Goal: Transaction & Acquisition: Purchase product/service

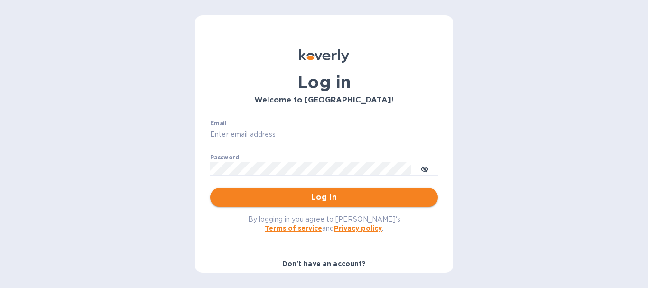
type input "[EMAIL_ADDRESS][DOMAIN_NAME]"
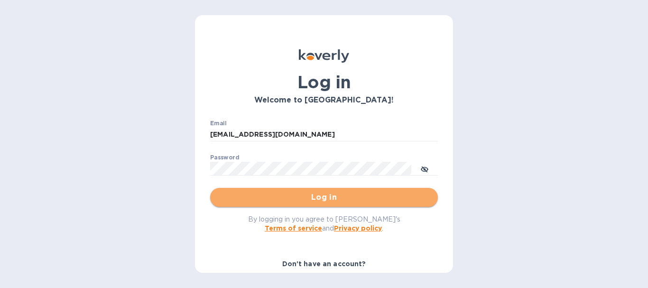
click at [325, 191] on button "Log in" at bounding box center [324, 197] width 228 height 19
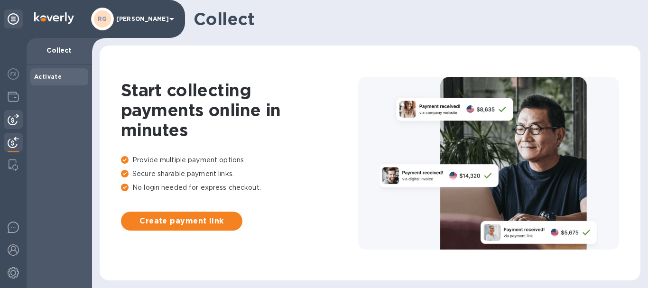
click at [15, 124] on img at bounding box center [13, 119] width 11 height 11
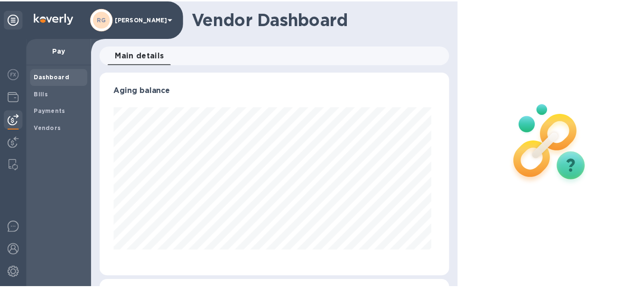
scroll to position [205, 350]
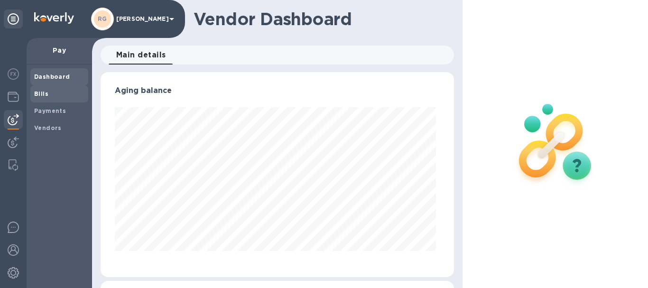
click at [56, 93] on span "Bills" at bounding box center [59, 93] width 50 height 9
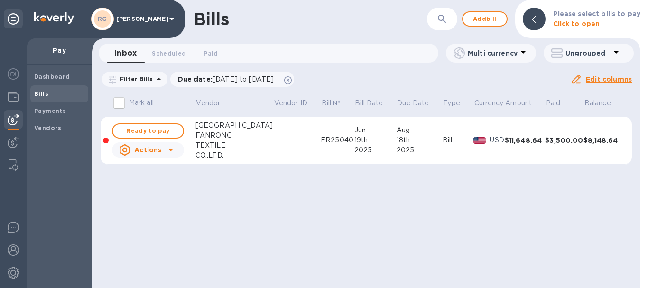
click at [170, 147] on icon at bounding box center [170, 149] width 11 height 11
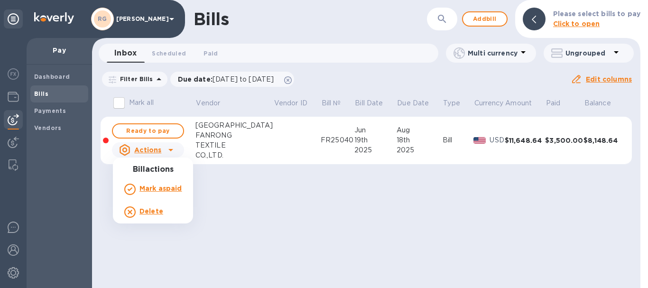
click at [170, 150] on div at bounding box center [324, 144] width 648 height 288
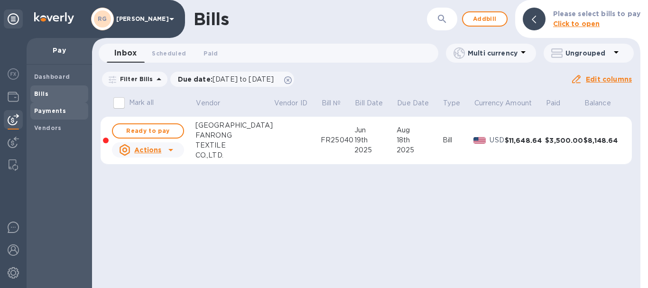
click at [54, 108] on b "Payments" at bounding box center [50, 110] width 32 height 7
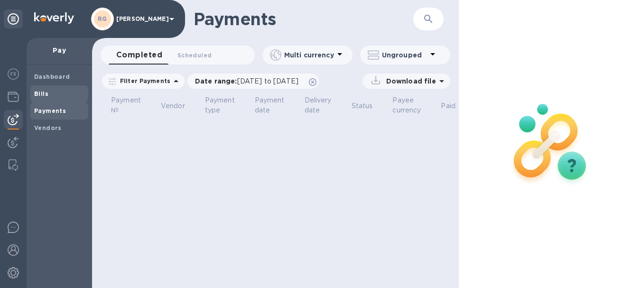
click at [51, 101] on div "Bills" at bounding box center [59, 93] width 58 height 17
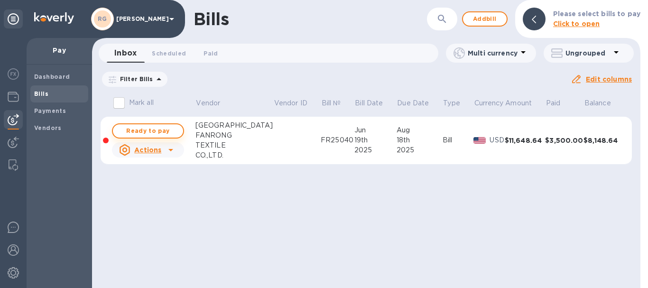
click at [157, 131] on span "Ready to pay" at bounding box center [148, 130] width 55 height 11
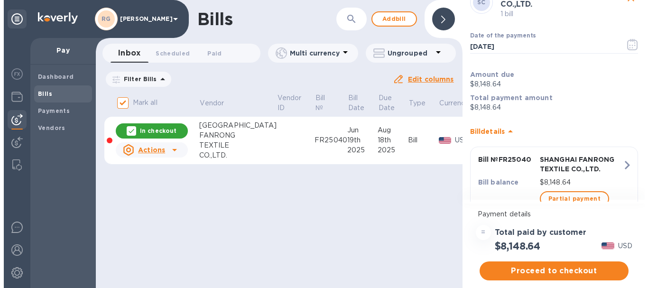
scroll to position [67, 0]
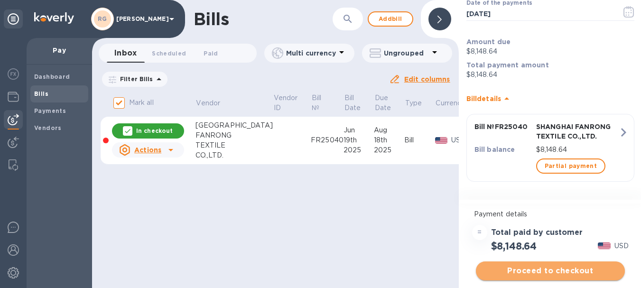
click at [560, 272] on span "Proceed to checkout" at bounding box center [551, 270] width 134 height 11
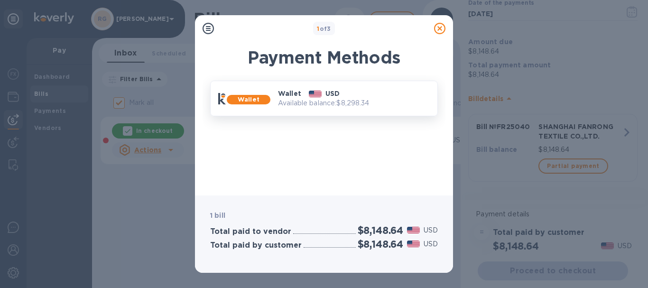
click at [394, 92] on div "Wallet USD" at bounding box center [353, 93] width 159 height 17
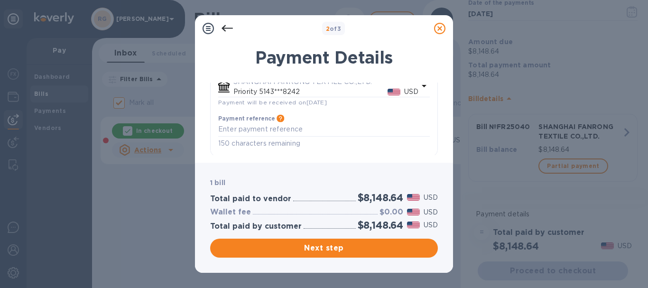
scroll to position [159, 0]
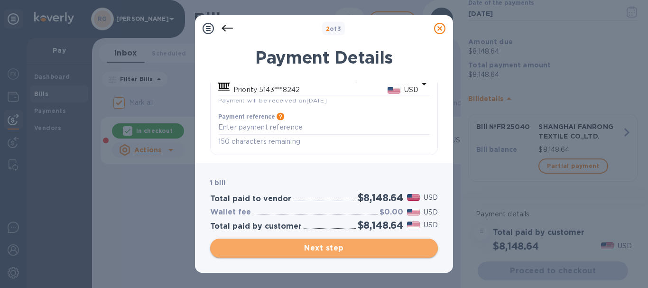
click at [343, 247] on span "Next step" at bounding box center [324, 248] width 213 height 11
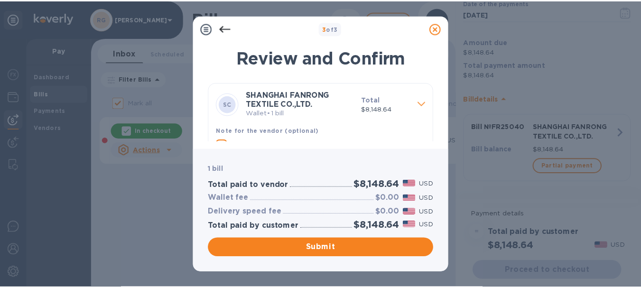
scroll to position [31, 0]
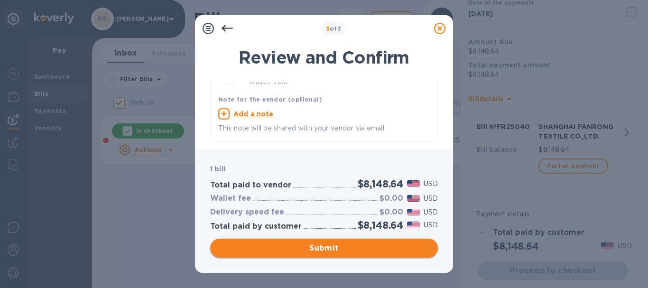
click at [336, 249] on span "Submit" at bounding box center [324, 248] width 213 height 11
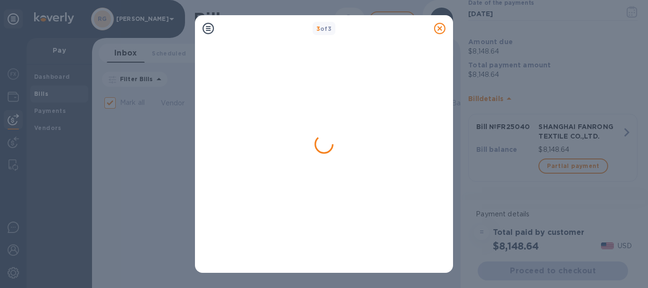
checkbox input "false"
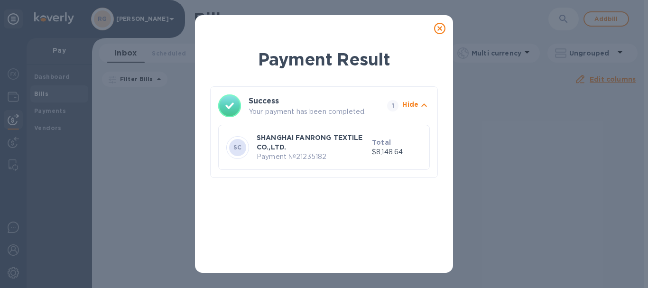
click at [440, 27] on icon at bounding box center [439, 28] width 11 height 11
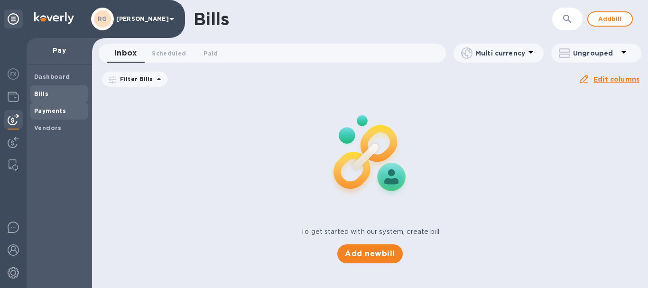
click at [59, 116] on div "Payments" at bounding box center [59, 111] width 58 height 17
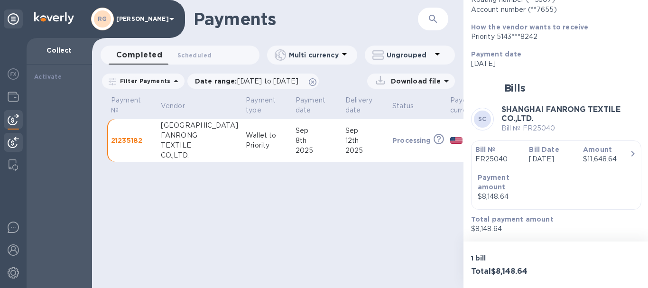
click at [441, 80] on icon at bounding box center [446, 80] width 11 height 11
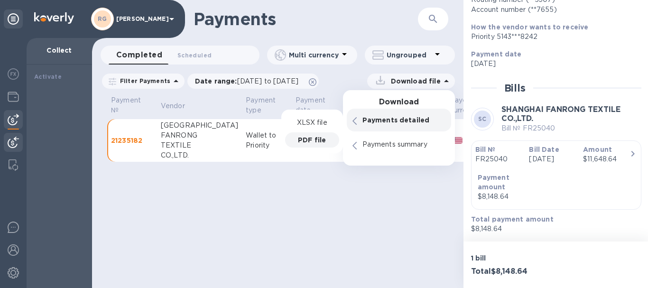
click at [311, 138] on p "PDF file" at bounding box center [312, 139] width 28 height 9
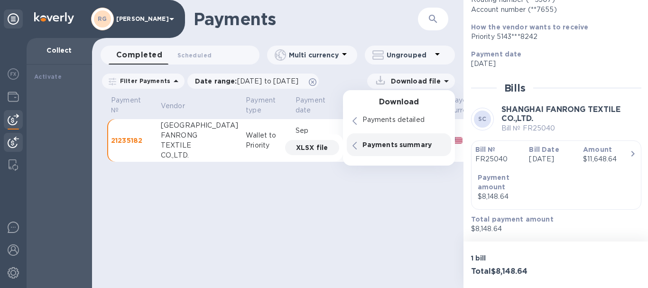
click at [391, 227] on div "Payments ​ Completed 0 Scheduled 0 Multi currency Ungrouped Filter Payments Dat…" at bounding box center [278, 144] width 372 height 288
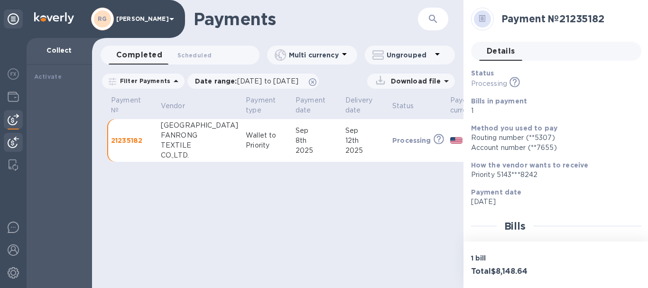
click at [500, 47] on span "Details 0" at bounding box center [501, 51] width 28 height 13
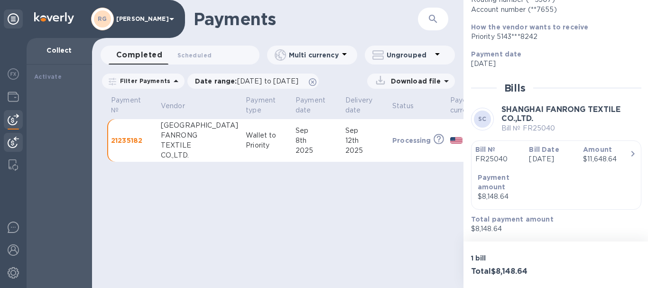
scroll to position [0, 51]
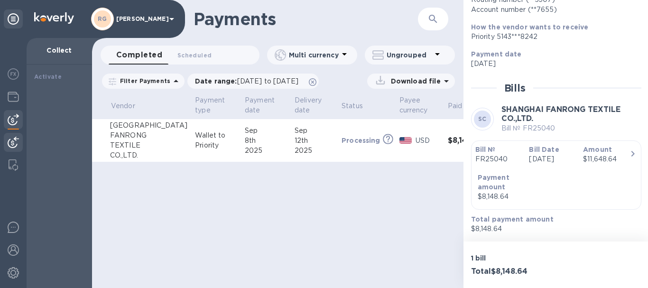
click at [389, 198] on div "Payments ​ Completed 0 Scheduled 0 Multi currency Ungrouped Filter Payments Dat…" at bounding box center [278, 144] width 372 height 288
click at [446, 74] on div "Download file" at bounding box center [411, 81] width 88 height 15
click at [446, 78] on icon at bounding box center [446, 80] width 11 height 11
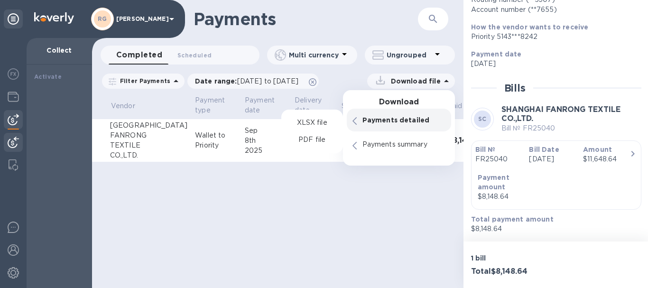
click at [358, 118] on div "Payments detailed" at bounding box center [399, 120] width 104 height 23
